Goal: Task Accomplishment & Management: Manage account settings

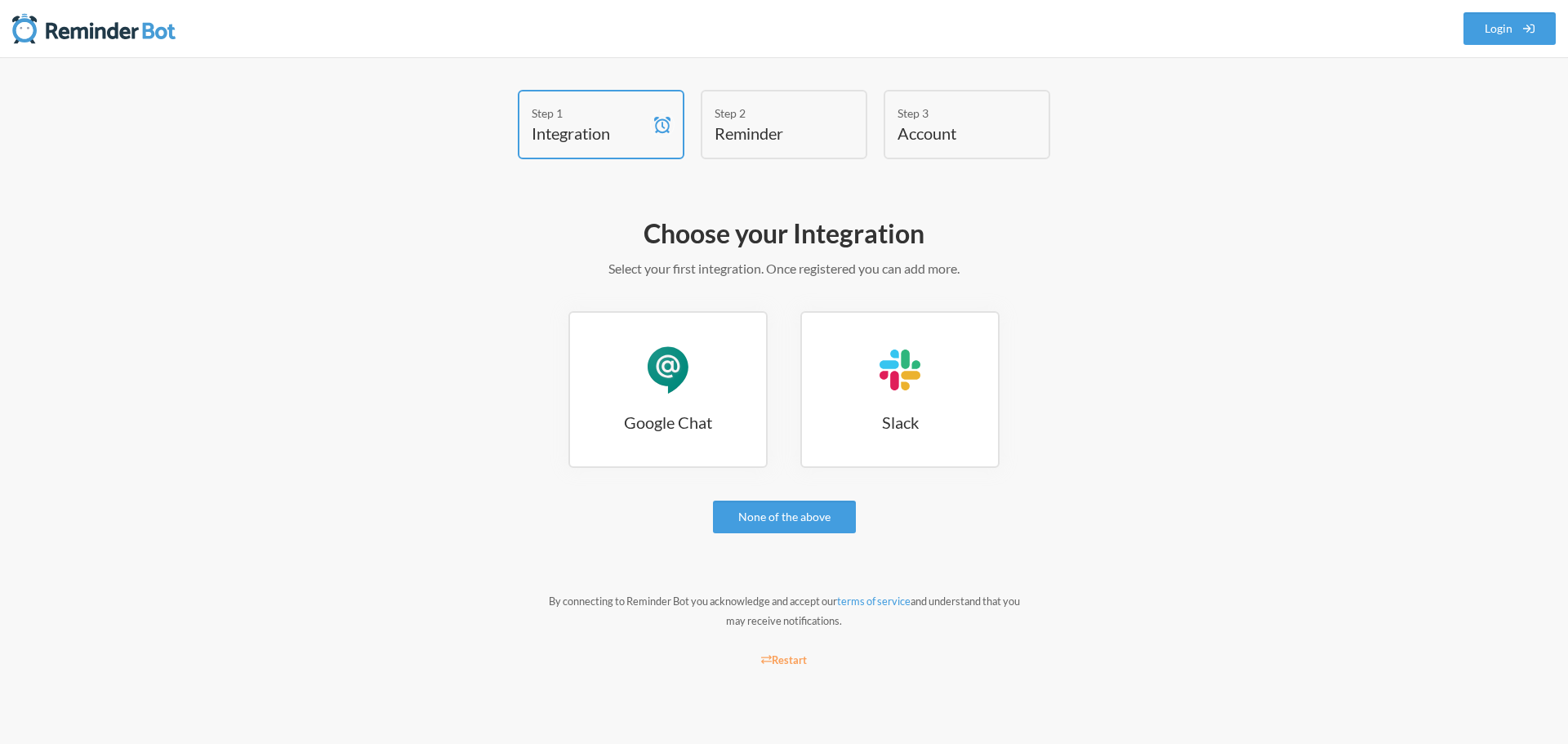
drag, startPoint x: 1487, startPoint y: 32, endPoint x: 1489, endPoint y: 122, distance: 90.0
click at [1489, 32] on link "Login" at bounding box center [1510, 28] width 94 height 32
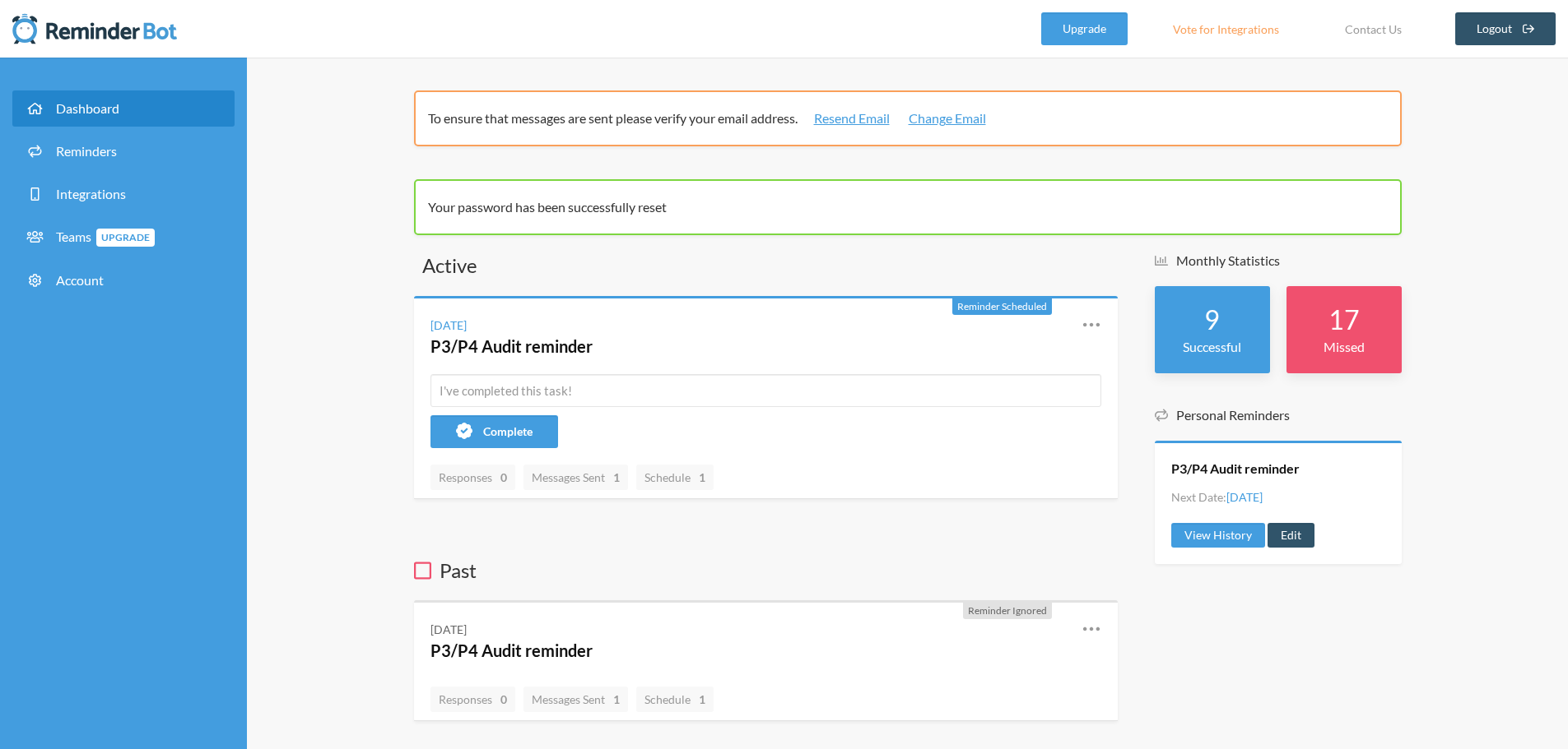
click at [90, 112] on span "Dashboard" at bounding box center [88, 107] width 63 height 16
click at [99, 115] on span "Dashboard" at bounding box center [88, 107] width 63 height 16
click at [93, 147] on span "Reminders" at bounding box center [86, 151] width 61 height 16
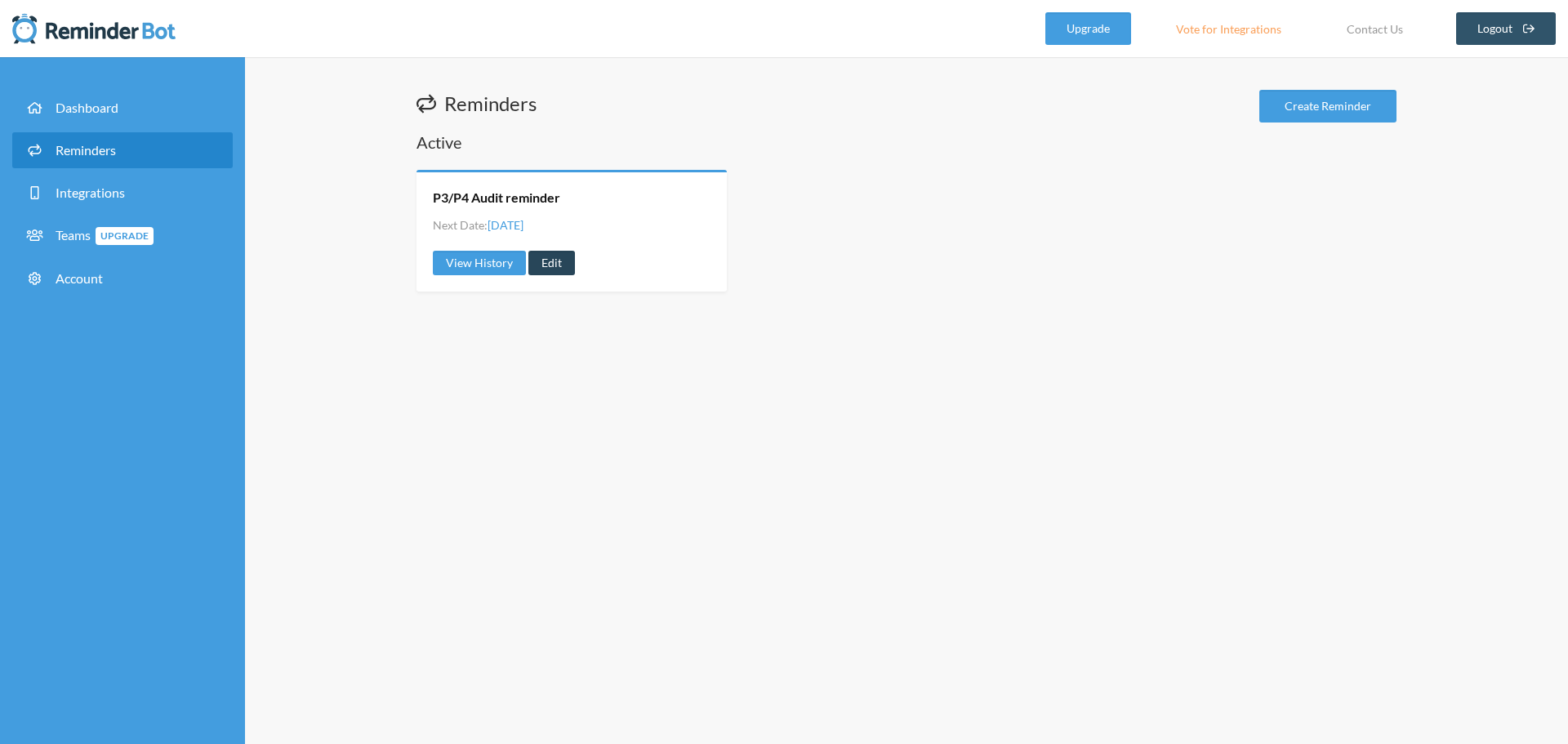
click at [563, 271] on link "Edit" at bounding box center [552, 263] width 46 height 25
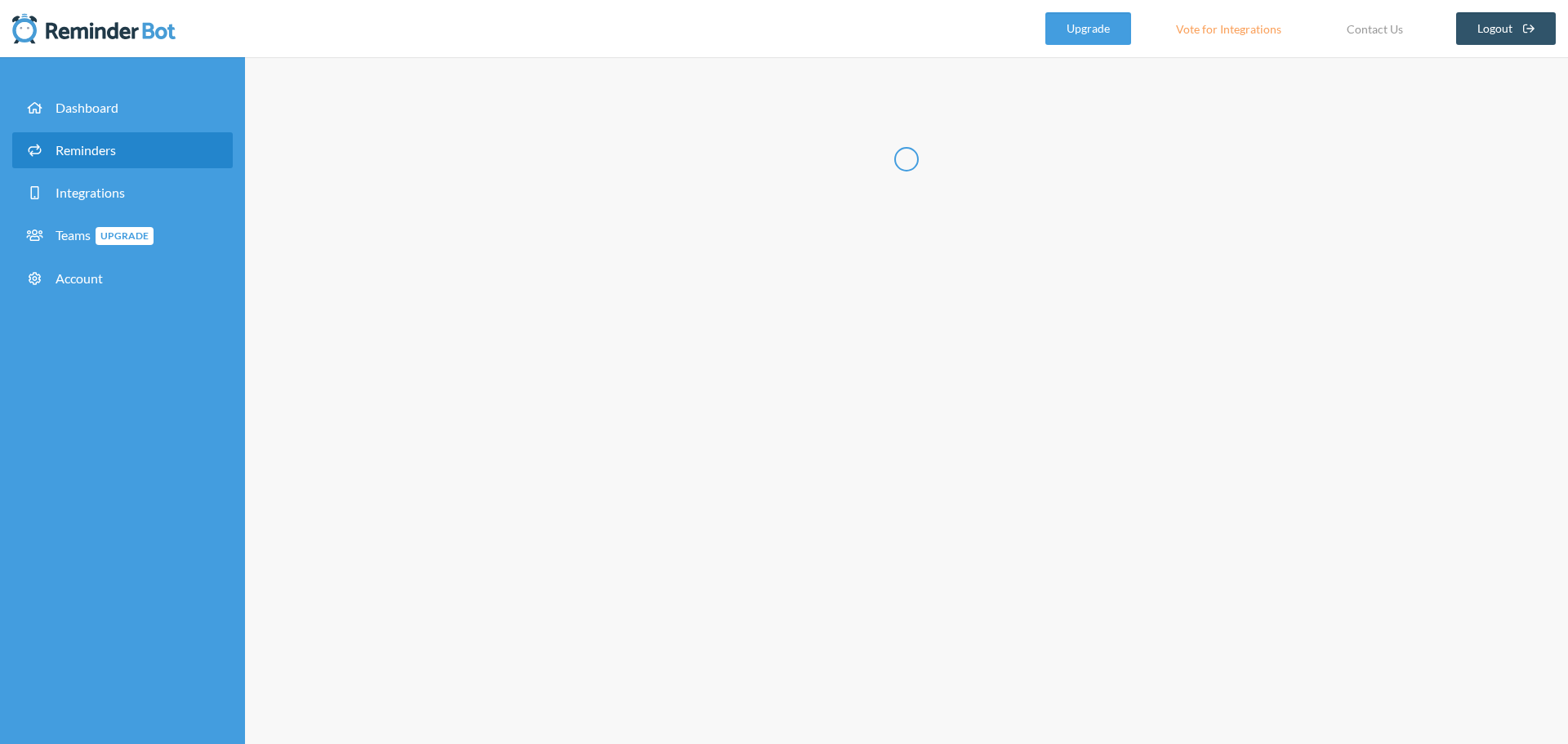
radio input "false"
radio input "true"
type input "P3/P4 Audit reminder"
select select "11:30:00"
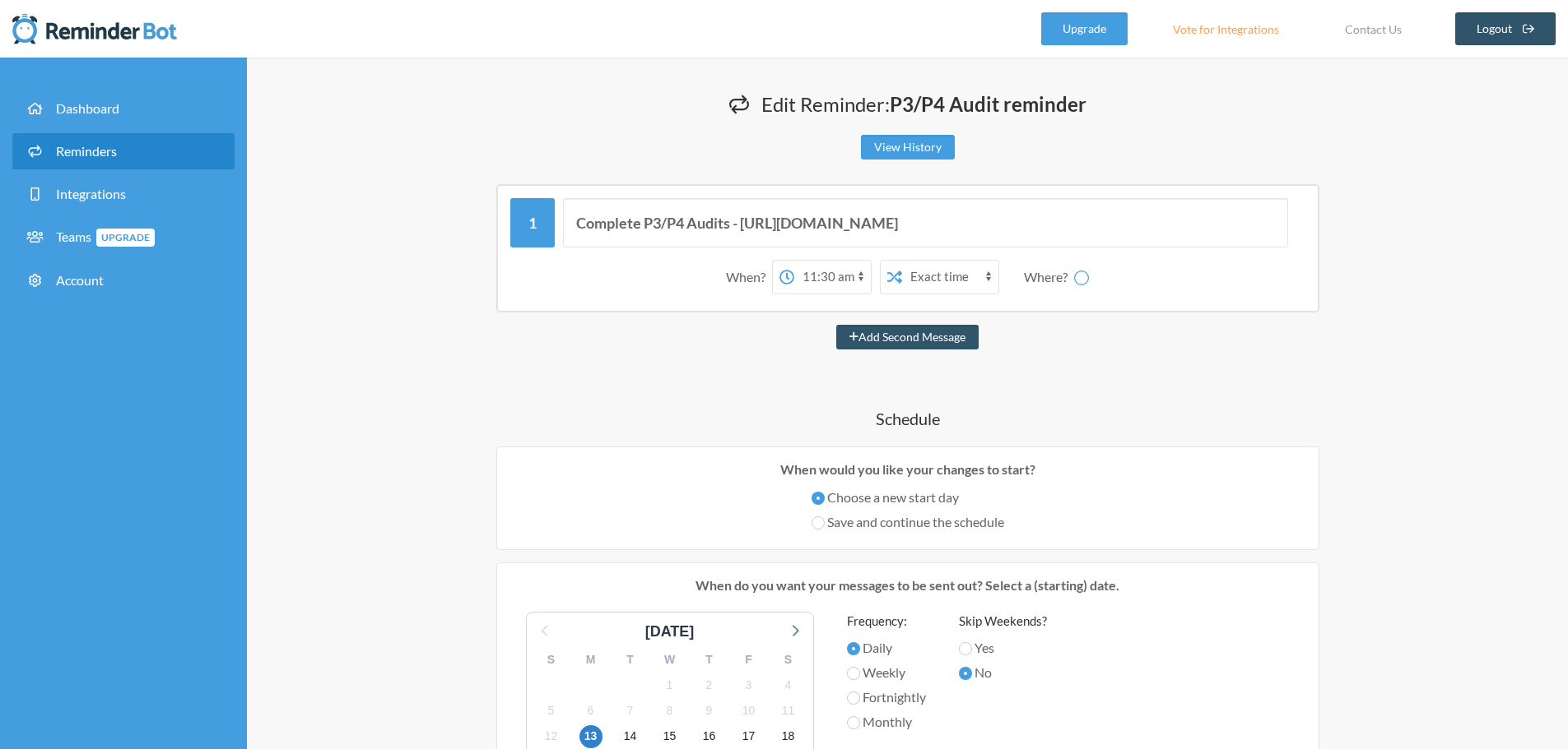
select select "spaces/AAAAHhmVpig"
drag, startPoint x: 744, startPoint y: 225, endPoint x: 1410, endPoint y: 230, distance: 666.0
click at [1410, 230] on div "Edit Reminder: P3/P4 Audit reminder View History Messages are not sending from …" at bounding box center [908, 742] width 1054 height 1304
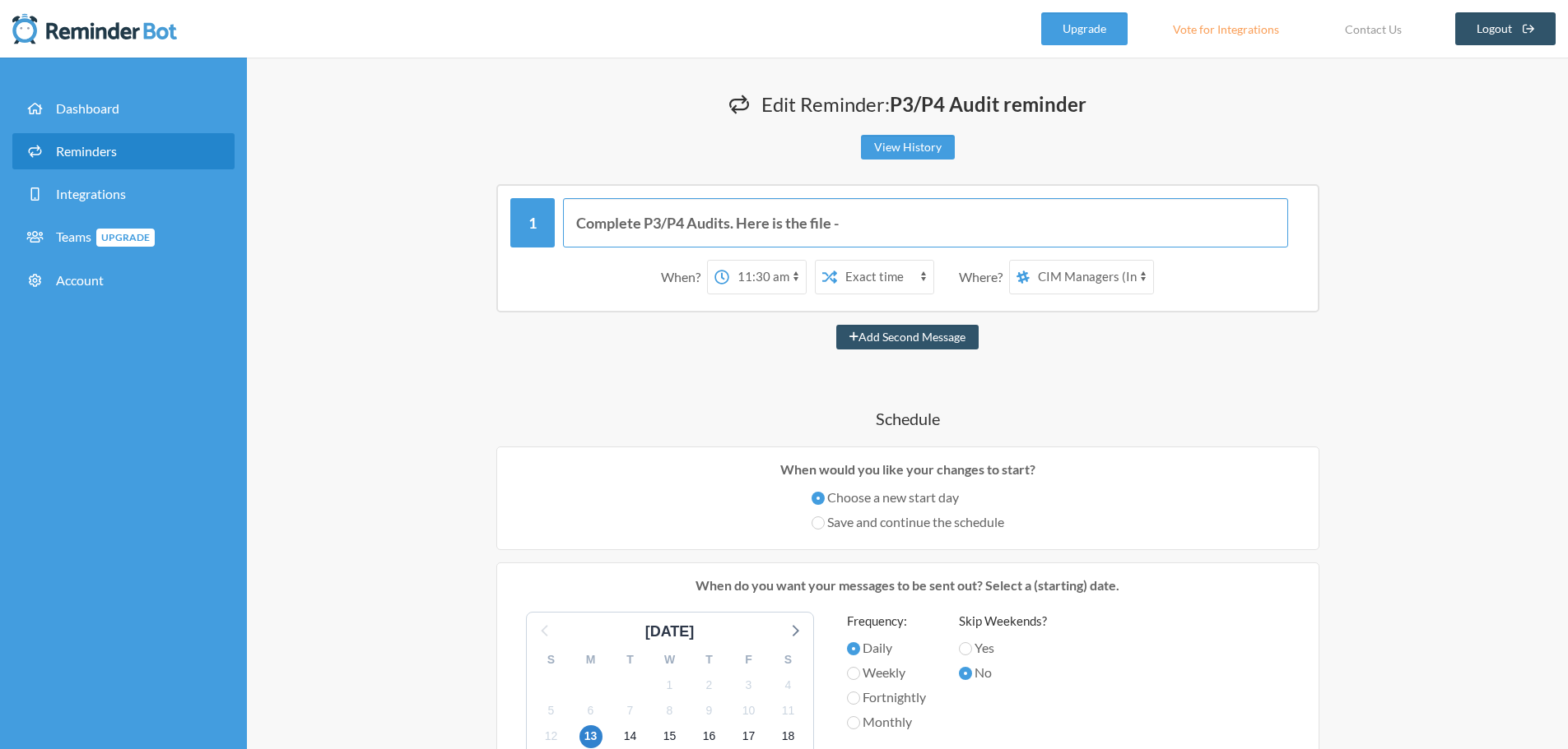
paste input "[URL][DOMAIN_NAME]"
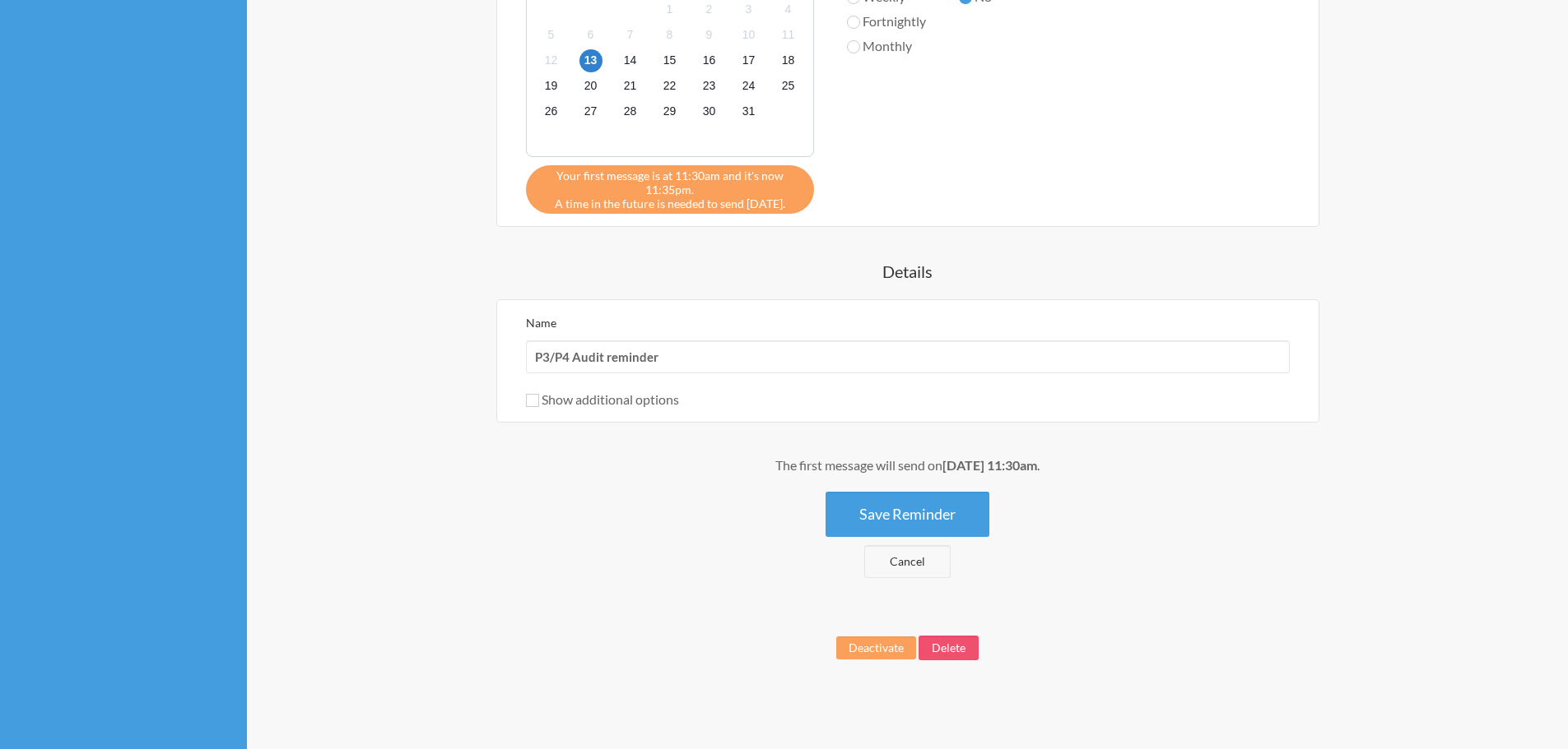
scroll to position [677, 0]
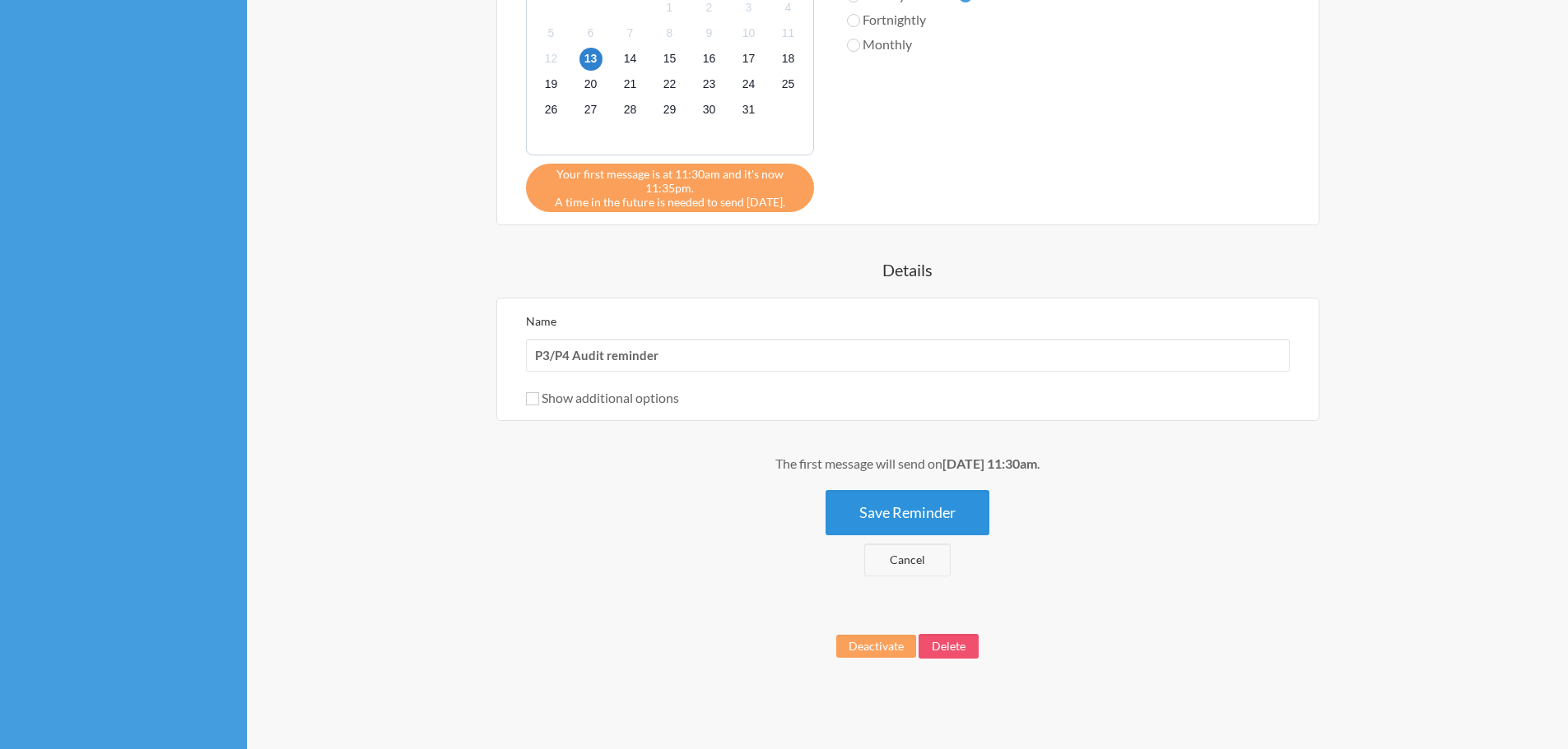
type input "Complete P3/P4 Audits. Here is the file - [URL][DOMAIN_NAME]"
click at [946, 522] on button "Save Reminder" at bounding box center [907, 512] width 163 height 45
